Goal: Information Seeking & Learning: Learn about a topic

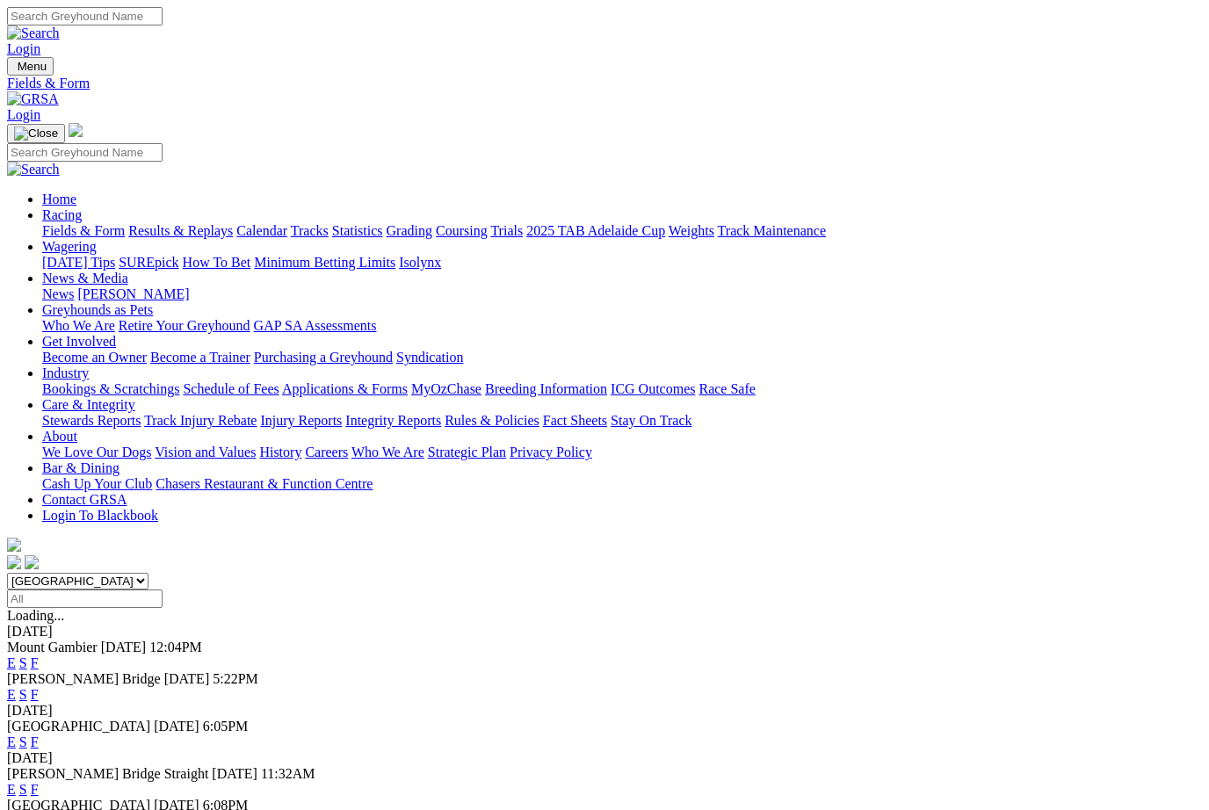
select select "VIC"
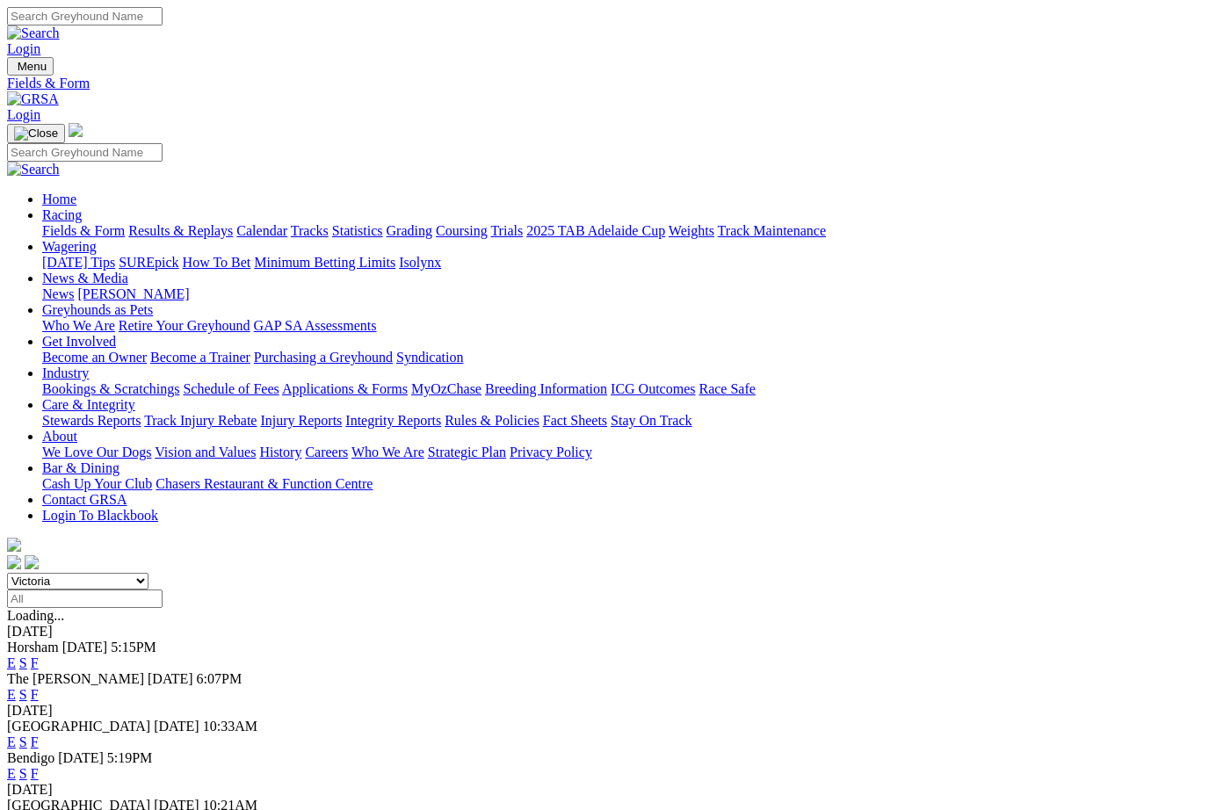
click at [39, 687] on link "F" at bounding box center [35, 694] width 8 height 15
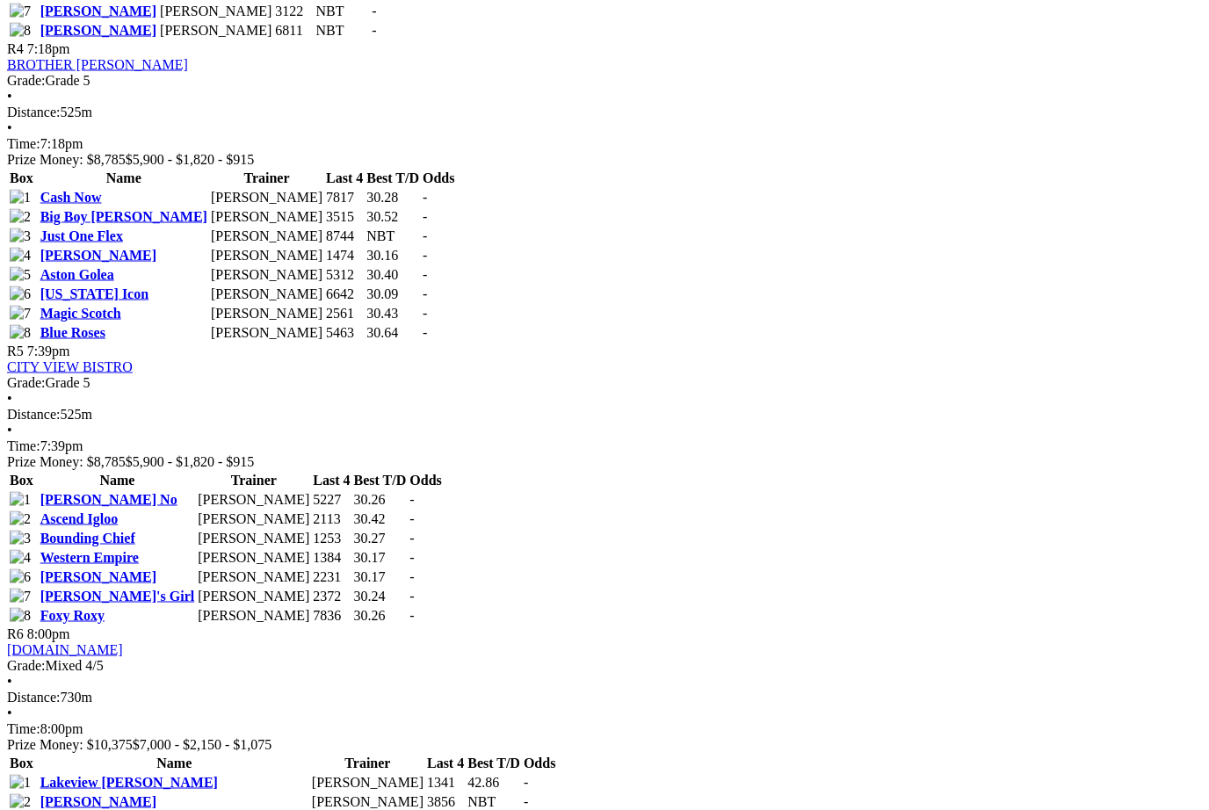
scroll to position [1683, 0]
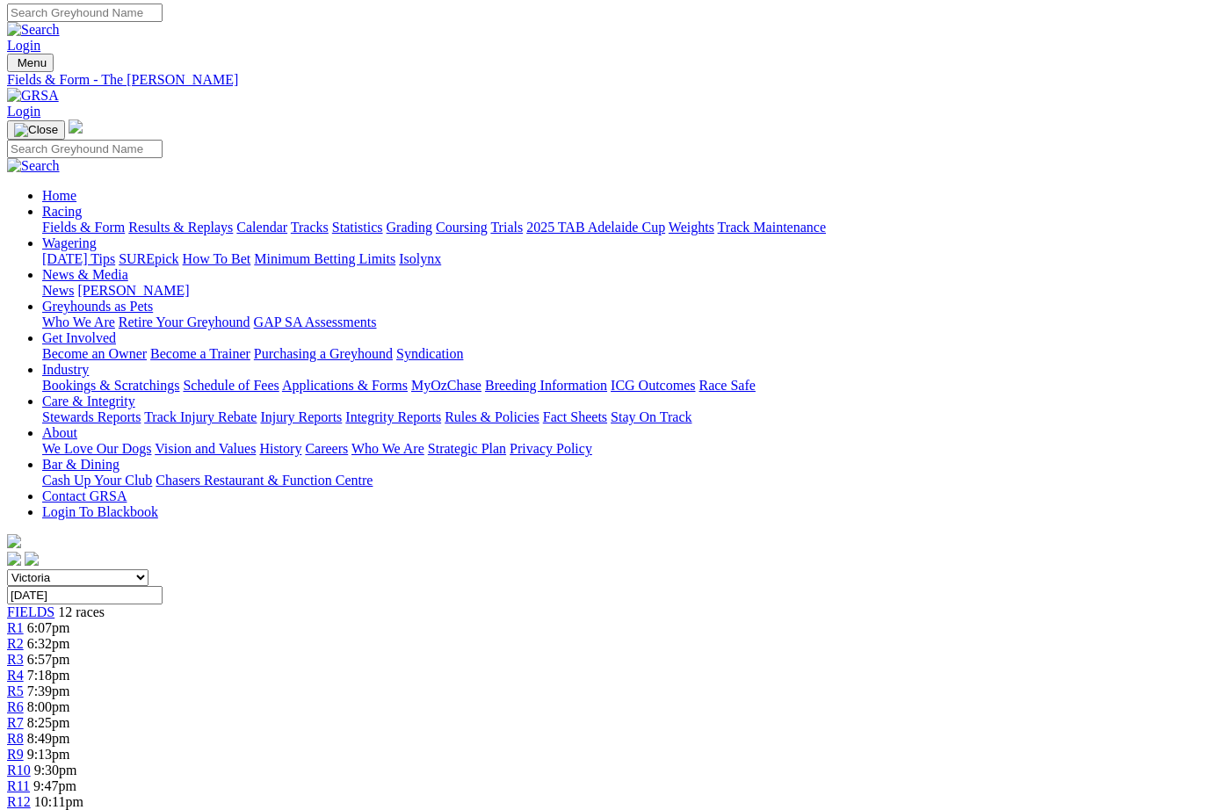
scroll to position [0, 0]
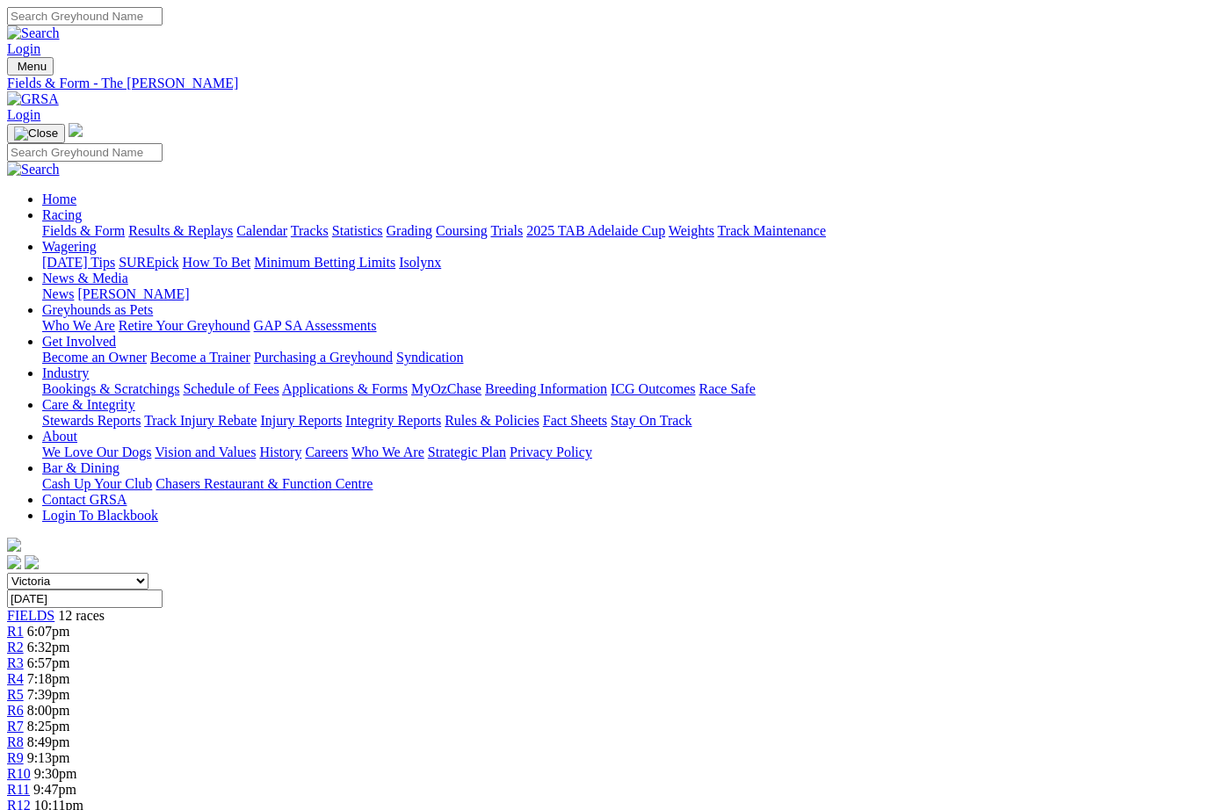
click at [61, 223] on link "Fields & Form" at bounding box center [83, 230] width 83 height 15
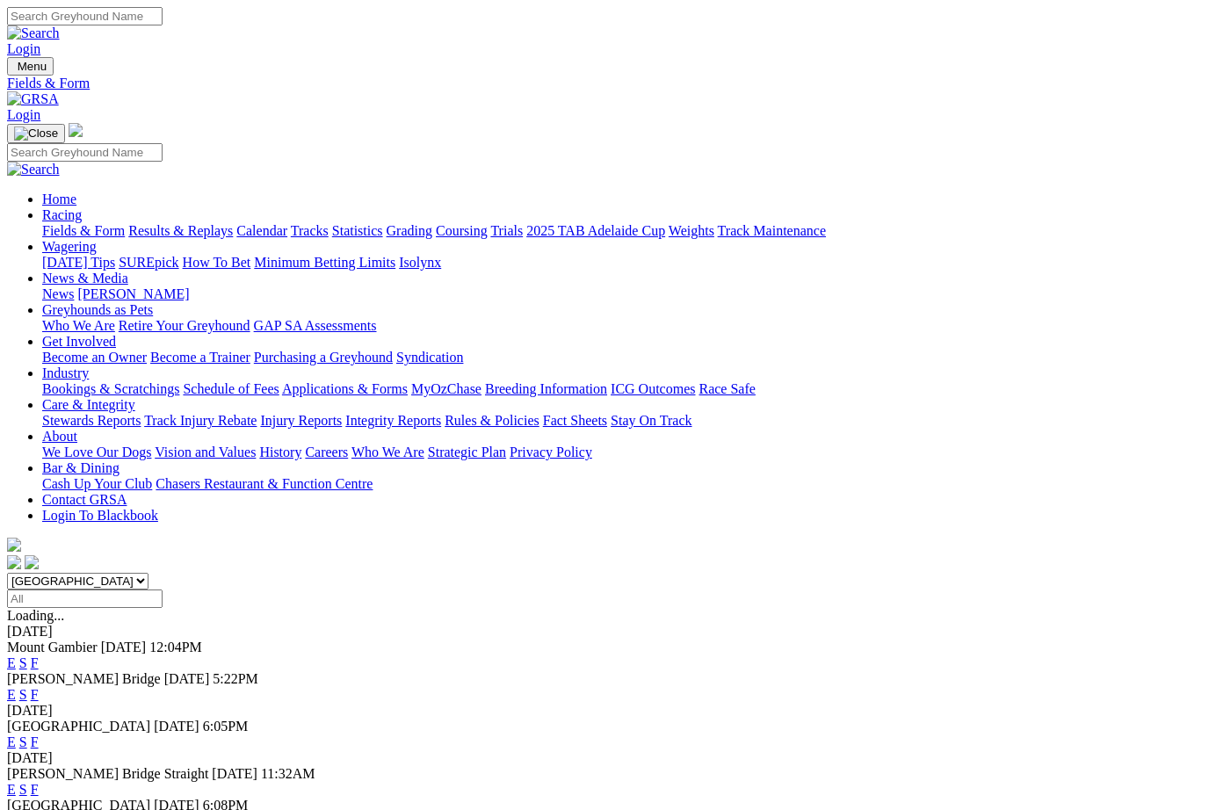
click at [128, 271] on link "News & Media" at bounding box center [85, 278] width 86 height 15
click at [74, 286] on link "News" at bounding box center [58, 293] width 32 height 15
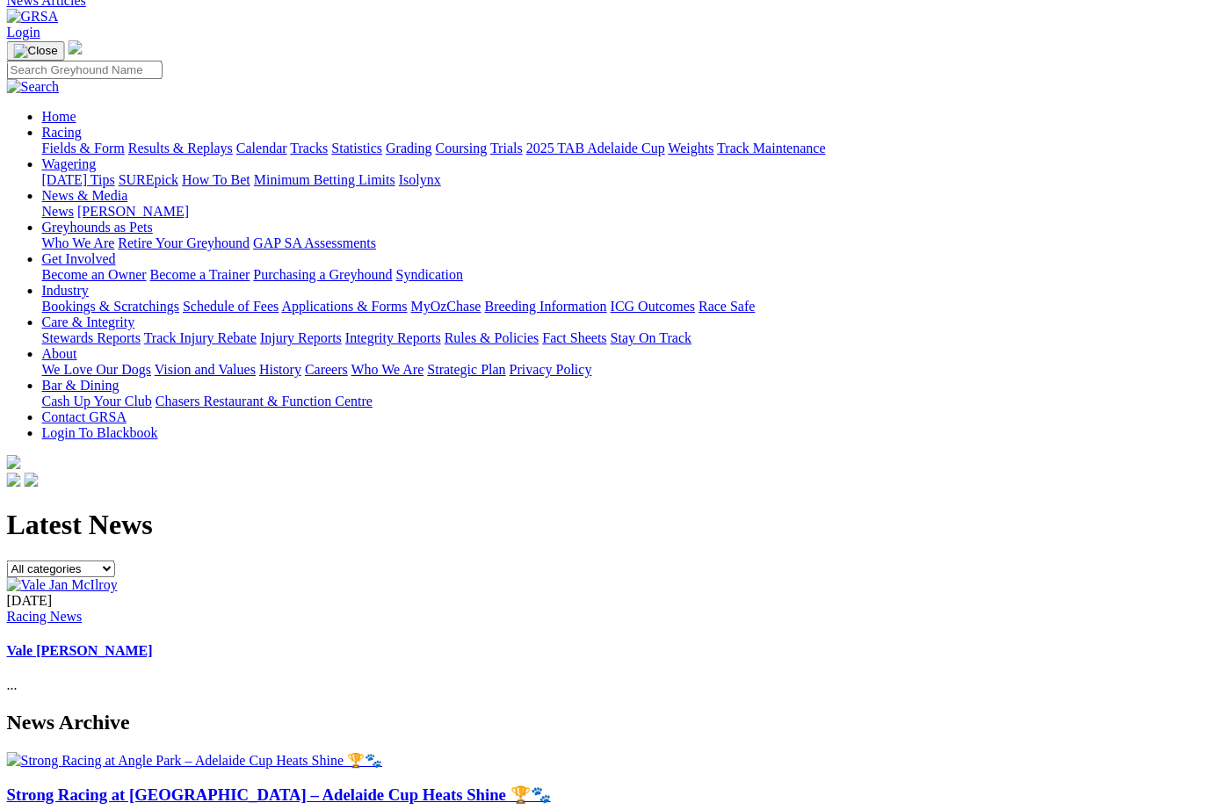
scroll to position [83, 4]
click at [118, 577] on img at bounding box center [62, 585] width 111 height 16
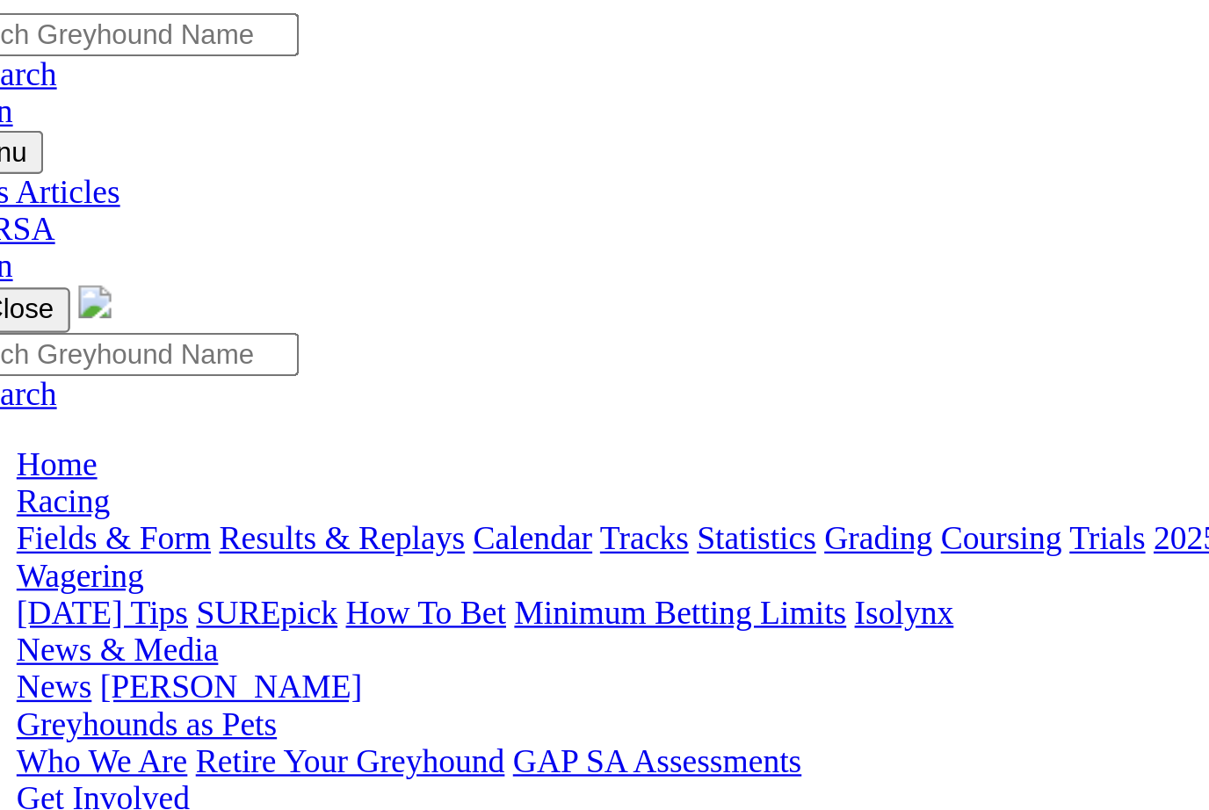
scroll to position [0, 4]
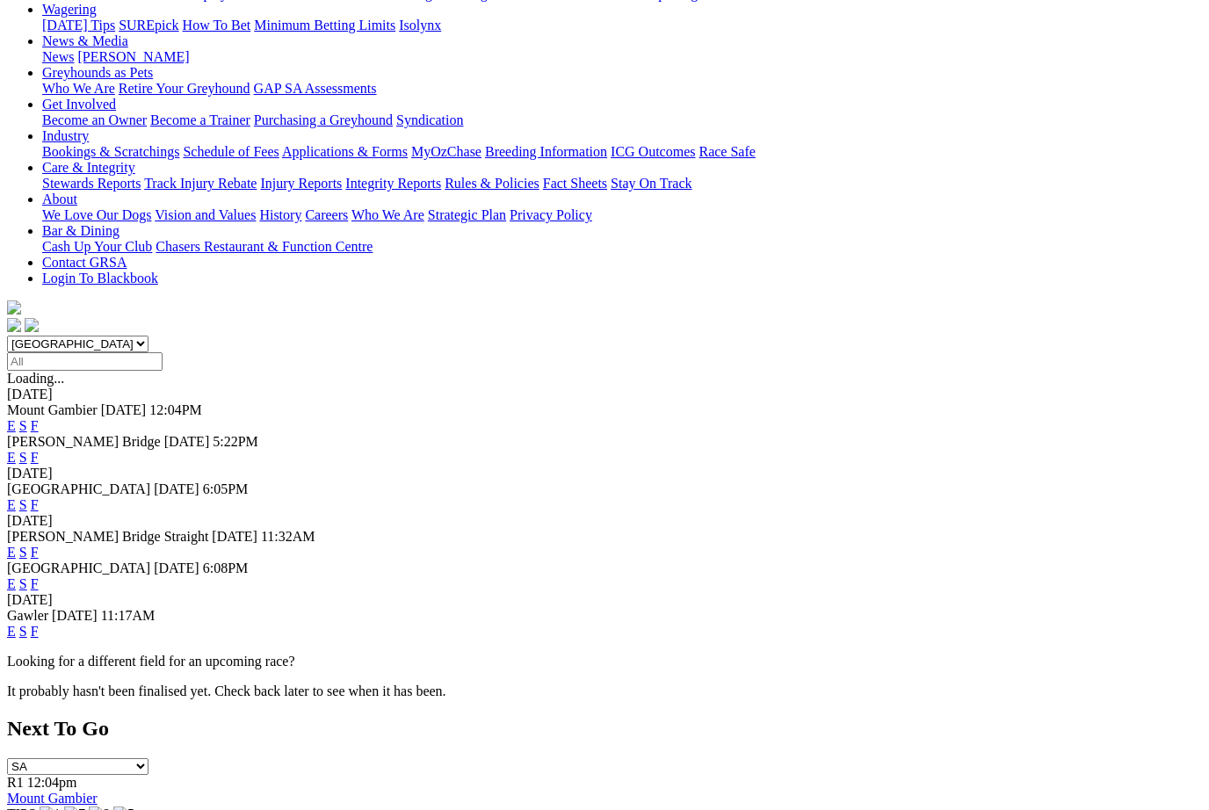
scroll to position [246, 0]
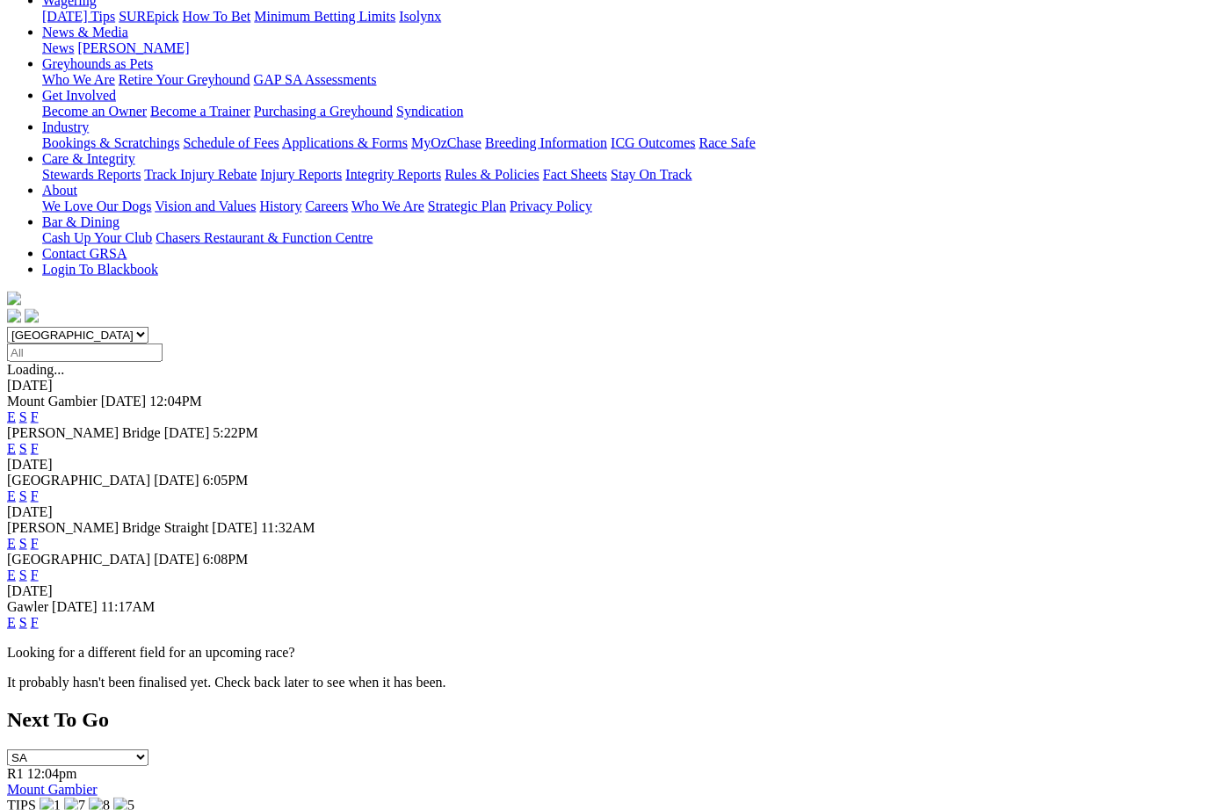
click at [1134, 708] on div "Next To Go SA [GEOGRAPHIC_DATA] [GEOGRAPHIC_DATA] [GEOGRAPHIC_DATA] [GEOGRAPHIC…" at bounding box center [604, 817] width 1195 height 218
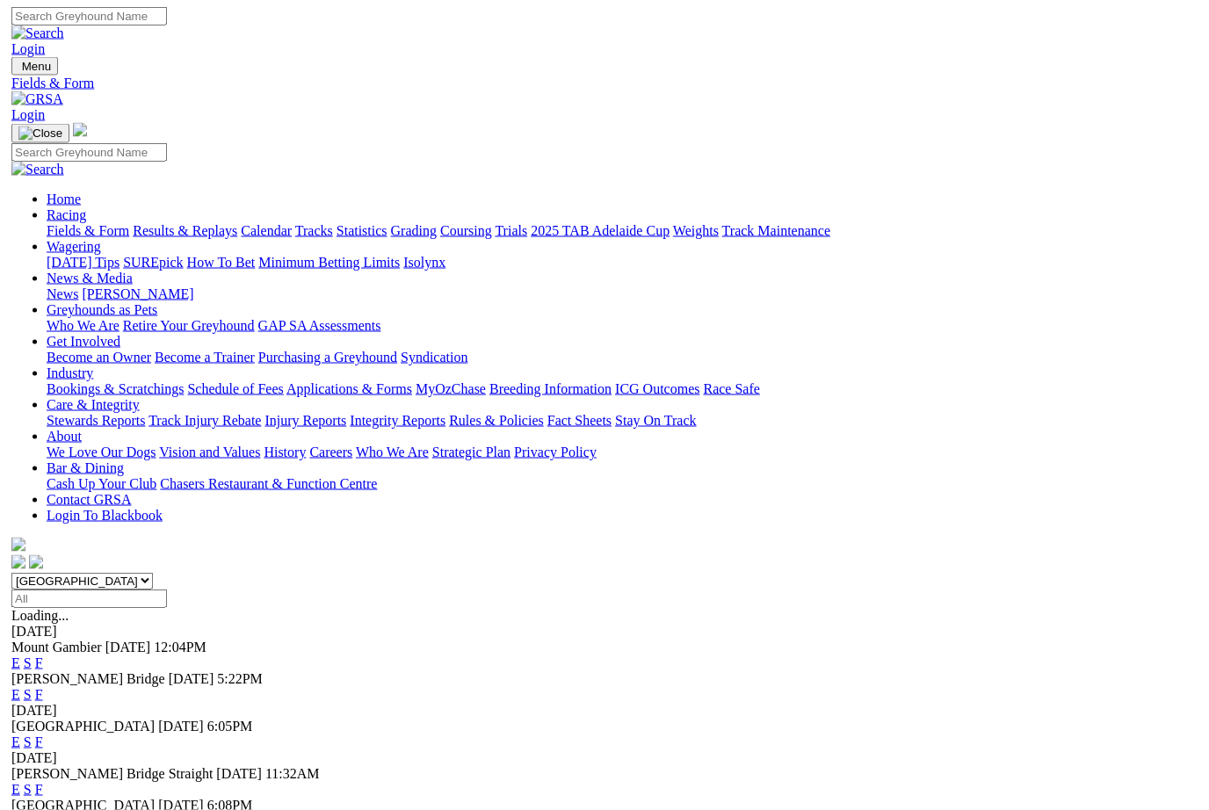
scroll to position [0, 0]
